Goal: Task Accomplishment & Management: Use online tool/utility

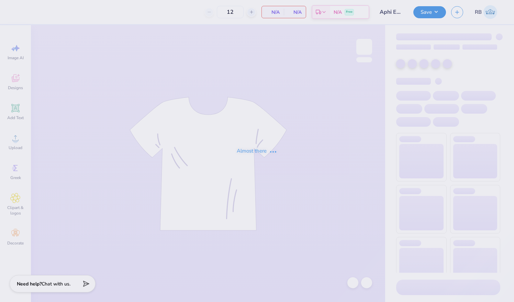
type input "50"
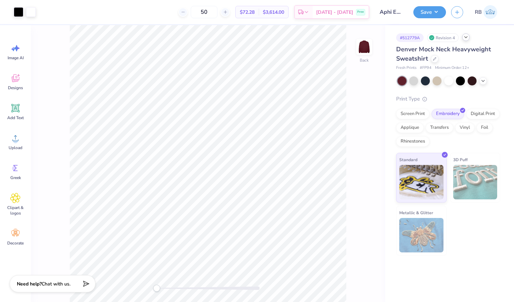
click at [467, 41] on div "# 512779A Revision 4" at bounding box center [448, 37] width 104 height 9
click at [468, 41] on div "# 512779A Revision 4" at bounding box center [448, 37] width 104 height 9
click at [467, 41] on div at bounding box center [466, 37] width 8 height 8
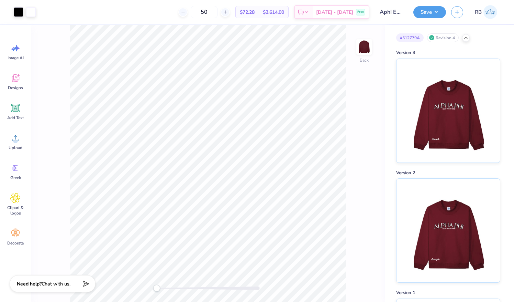
click at [468, 42] on div "# 512779A Revision 4 Version 3 Version 2 Version 1 Original" at bounding box center [449, 273] width 129 height 497
click at [466, 34] on icon at bounding box center [466, 37] width 6 height 6
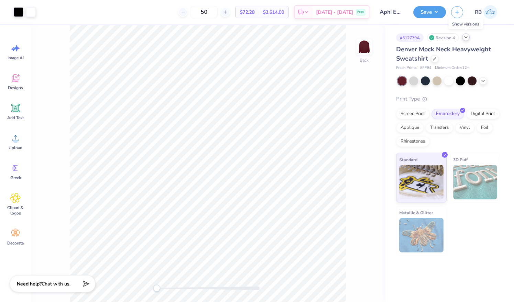
click at [466, 36] on icon at bounding box center [466, 37] width 6 height 6
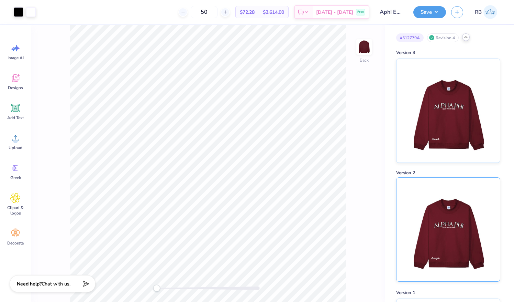
click at [452, 206] on img at bounding box center [448, 228] width 85 height 103
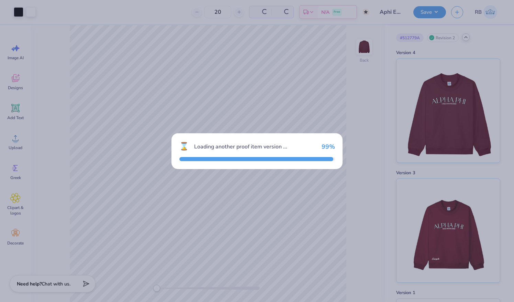
type input "50"
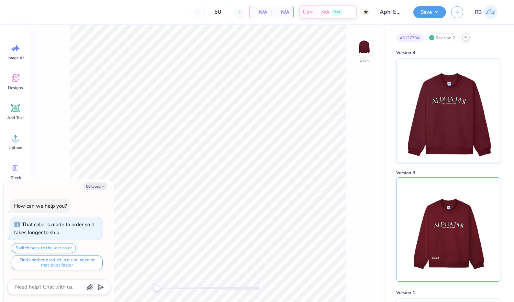
click at [444, 227] on img at bounding box center [448, 228] width 85 height 103
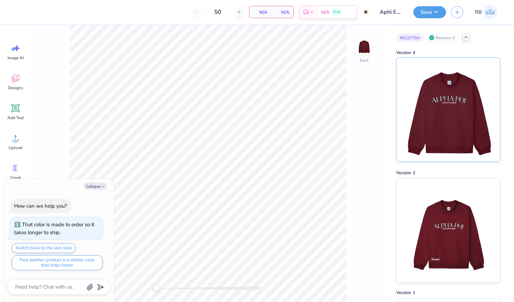
click at [457, 124] on img at bounding box center [448, 109] width 85 height 103
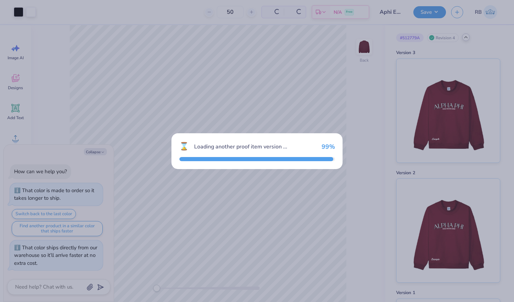
type textarea "x"
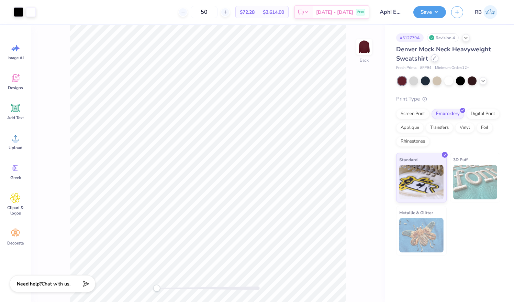
click at [433, 61] on div at bounding box center [435, 58] width 8 height 8
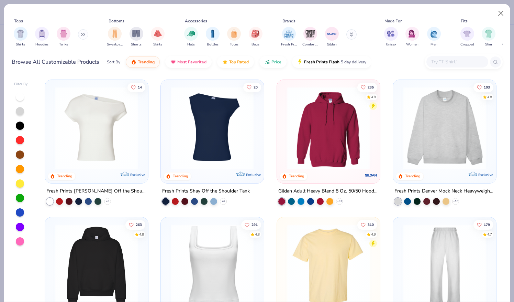
click at [441, 60] on input "text" at bounding box center [457, 62] width 53 height 8
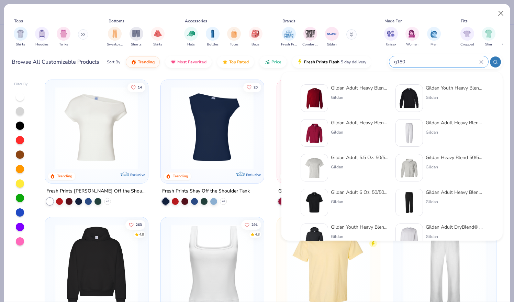
type input "g180"
click at [363, 98] on div "Gildan" at bounding box center [360, 97] width 58 height 6
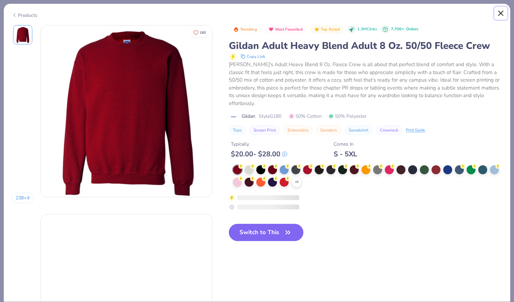
click at [502, 11] on button "Close" at bounding box center [501, 13] width 13 height 13
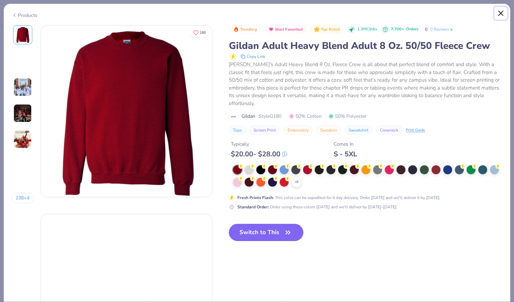
click at [503, 11] on button "Close" at bounding box center [501, 13] width 13 height 13
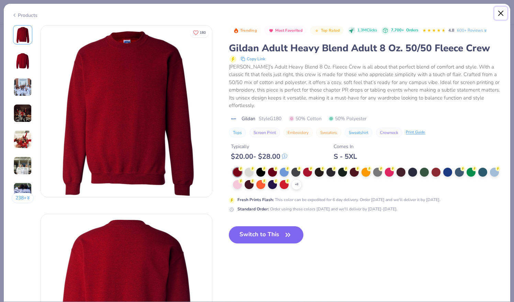
click at [501, 14] on button "Close" at bounding box center [501, 13] width 13 height 13
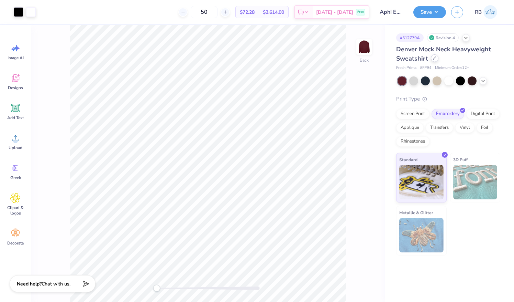
click at [434, 58] on icon at bounding box center [435, 58] width 3 height 3
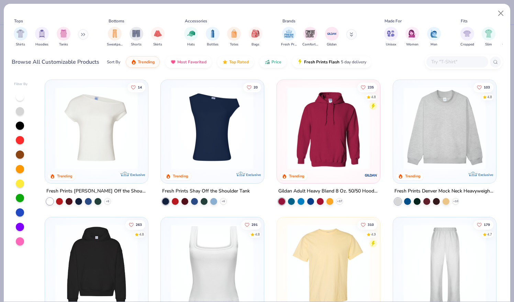
click at [452, 63] on input "text" at bounding box center [457, 62] width 53 height 8
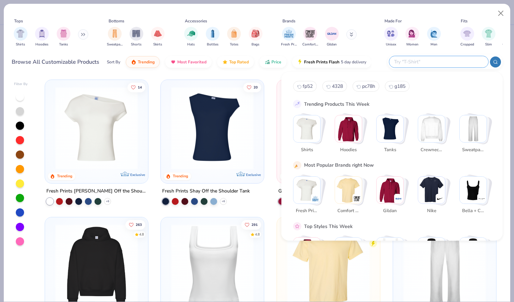
type input "1"
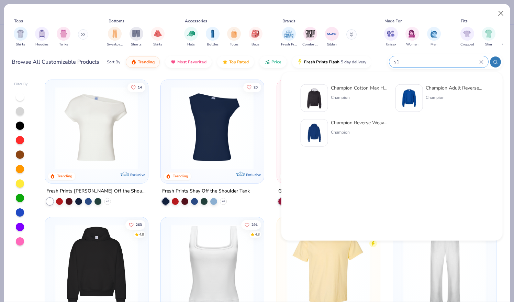
type input "s1"
click at [446, 89] on div "Champion Adult Reverse Weave® Crew" at bounding box center [455, 87] width 58 height 7
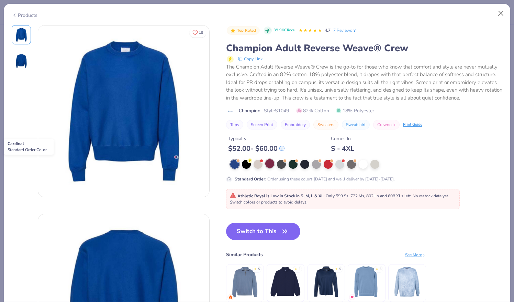
click at [272, 164] on div at bounding box center [269, 163] width 9 height 9
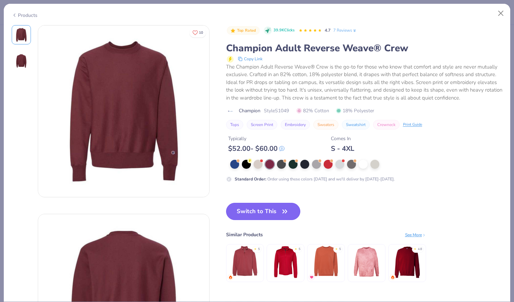
click at [284, 214] on icon "button" at bounding box center [285, 211] width 10 height 10
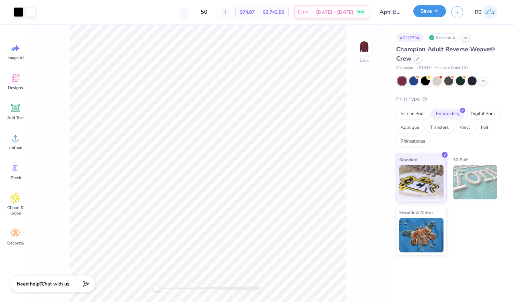
click at [434, 12] on button "Save" at bounding box center [430, 11] width 33 height 12
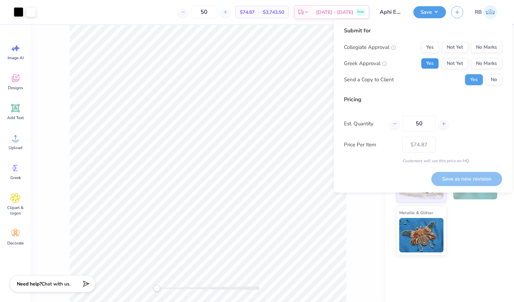
click at [437, 66] on button "Yes" at bounding box center [430, 63] width 18 height 11
click at [492, 50] on button "No Marks" at bounding box center [486, 47] width 31 height 11
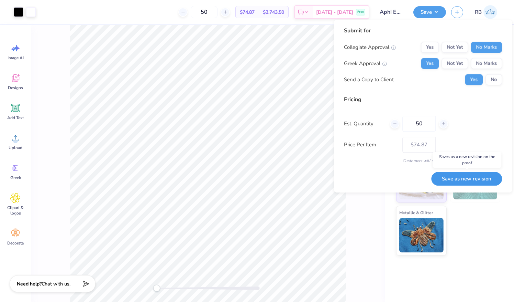
click at [478, 173] on button "Save as new revision" at bounding box center [466, 179] width 71 height 14
type input "$74.87"
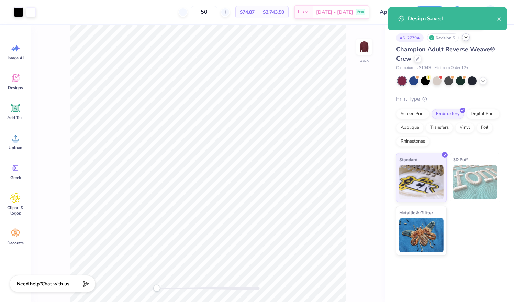
click at [466, 38] on icon at bounding box center [466, 37] width 6 height 6
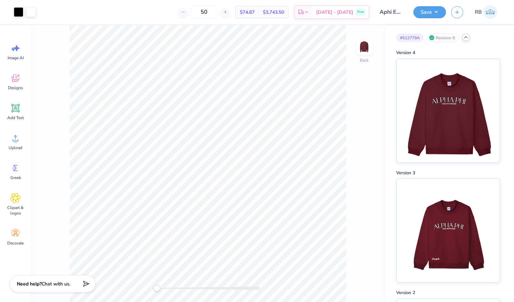
click at [468, 40] on div at bounding box center [466, 37] width 8 height 8
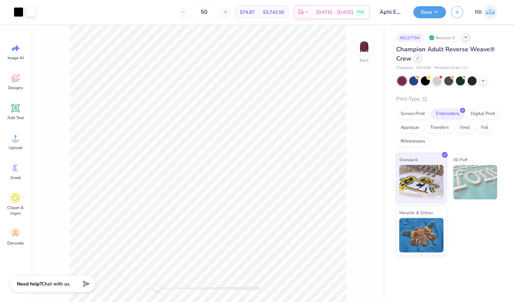
click at [419, 60] on div at bounding box center [418, 58] width 8 height 8
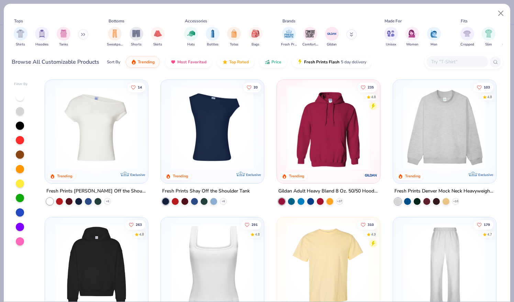
click at [444, 60] on input "text" at bounding box center [457, 62] width 53 height 8
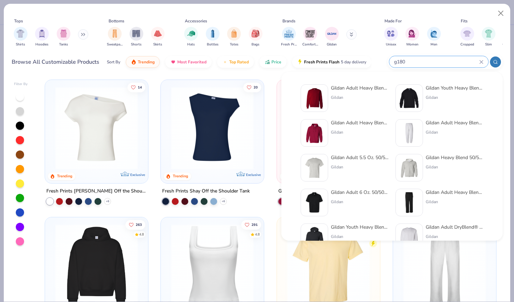
type input "g180"
click at [351, 93] on div "Gildan Adult Heavy Blend Adult 8 Oz. 50/50 Fleece Crew Gildan" at bounding box center [360, 98] width 58 height 28
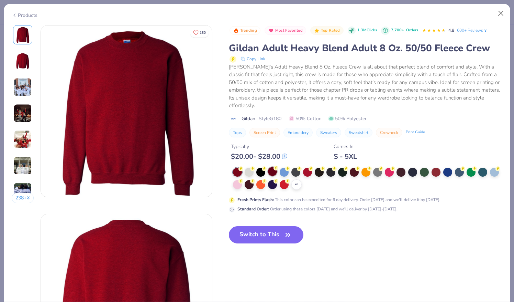
click at [274, 171] on div at bounding box center [272, 171] width 9 height 9
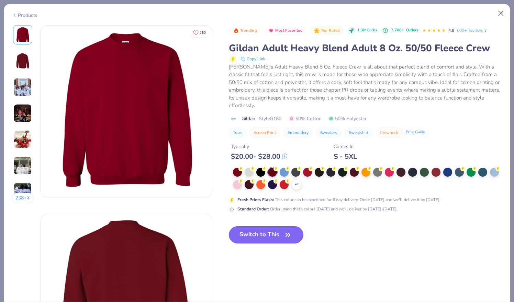
click at [286, 237] on icon "button" at bounding box center [288, 235] width 10 height 10
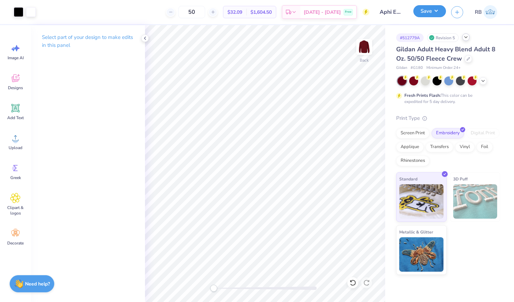
click at [437, 13] on button "Save" at bounding box center [430, 11] width 33 height 12
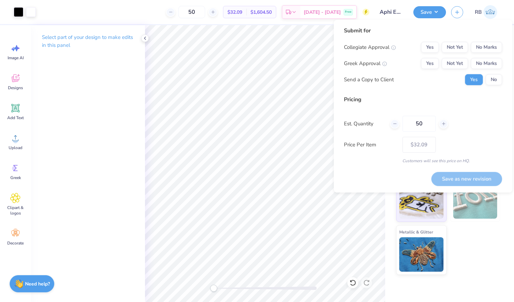
click at [436, 57] on div "Collegiate Approval Yes Not Yet No Marks Greek Approval Yes Not Yet No Marks Se…" at bounding box center [423, 63] width 158 height 43
click at [433, 61] on button "Yes" at bounding box center [430, 63] width 18 height 11
click at [485, 51] on button "No Marks" at bounding box center [486, 47] width 31 height 11
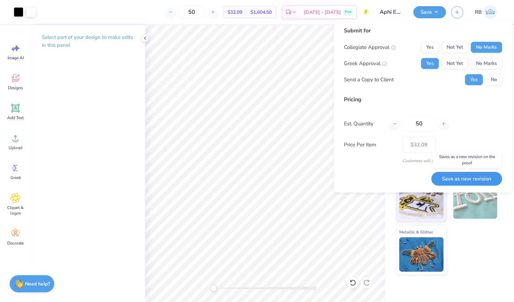
click at [460, 177] on button "Save as new revision" at bounding box center [466, 179] width 71 height 14
type input "$32.09"
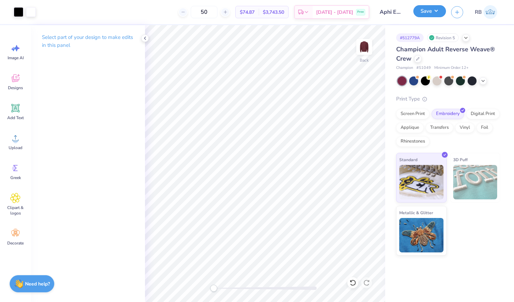
click at [438, 13] on button "Save" at bounding box center [430, 11] width 33 height 12
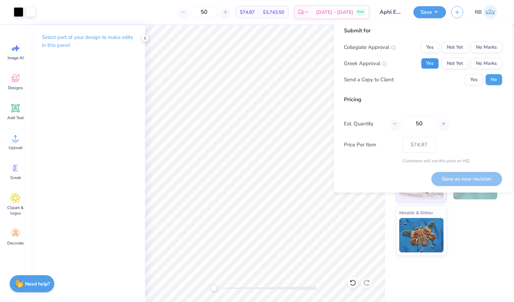
click at [434, 63] on button "Yes" at bounding box center [430, 63] width 18 height 11
click at [481, 46] on button "No Marks" at bounding box center [486, 47] width 31 height 11
click at [469, 177] on button "Save as new revision" at bounding box center [466, 179] width 71 height 14
type input "$74.87"
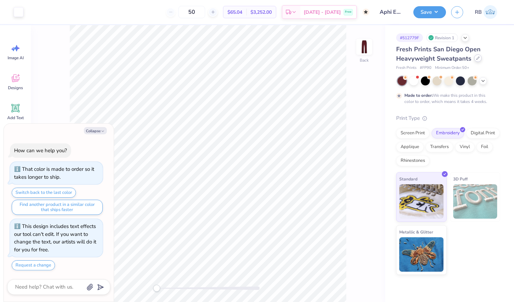
click at [478, 61] on div at bounding box center [478, 58] width 8 height 8
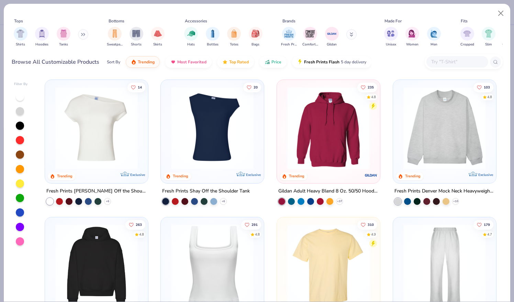
type textarea "x"
click at [447, 61] on input "text" at bounding box center [457, 62] width 53 height 8
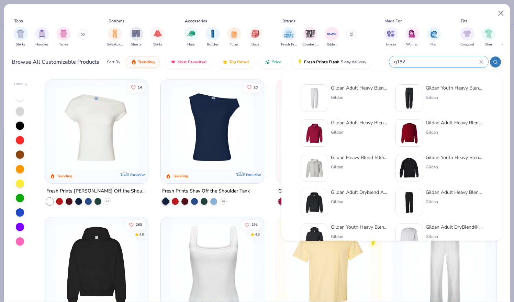
type input "g182"
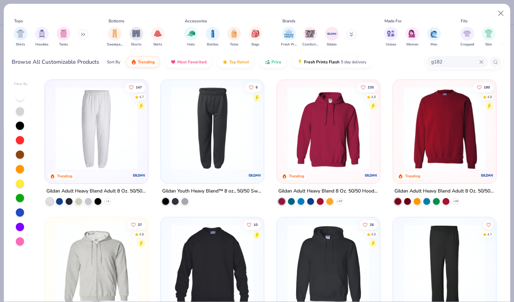
click at [89, 141] on img at bounding box center [96, 128] width 89 height 83
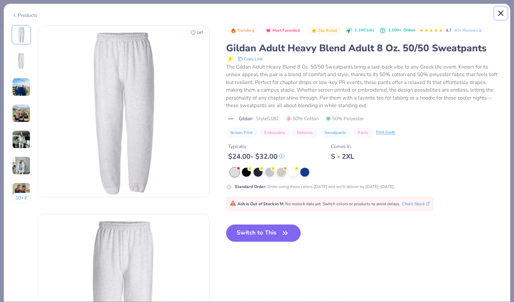
click at [498, 12] on button "Close" at bounding box center [501, 13] width 13 height 13
type textarea "x"
